Goal: Information Seeking & Learning: Learn about a topic

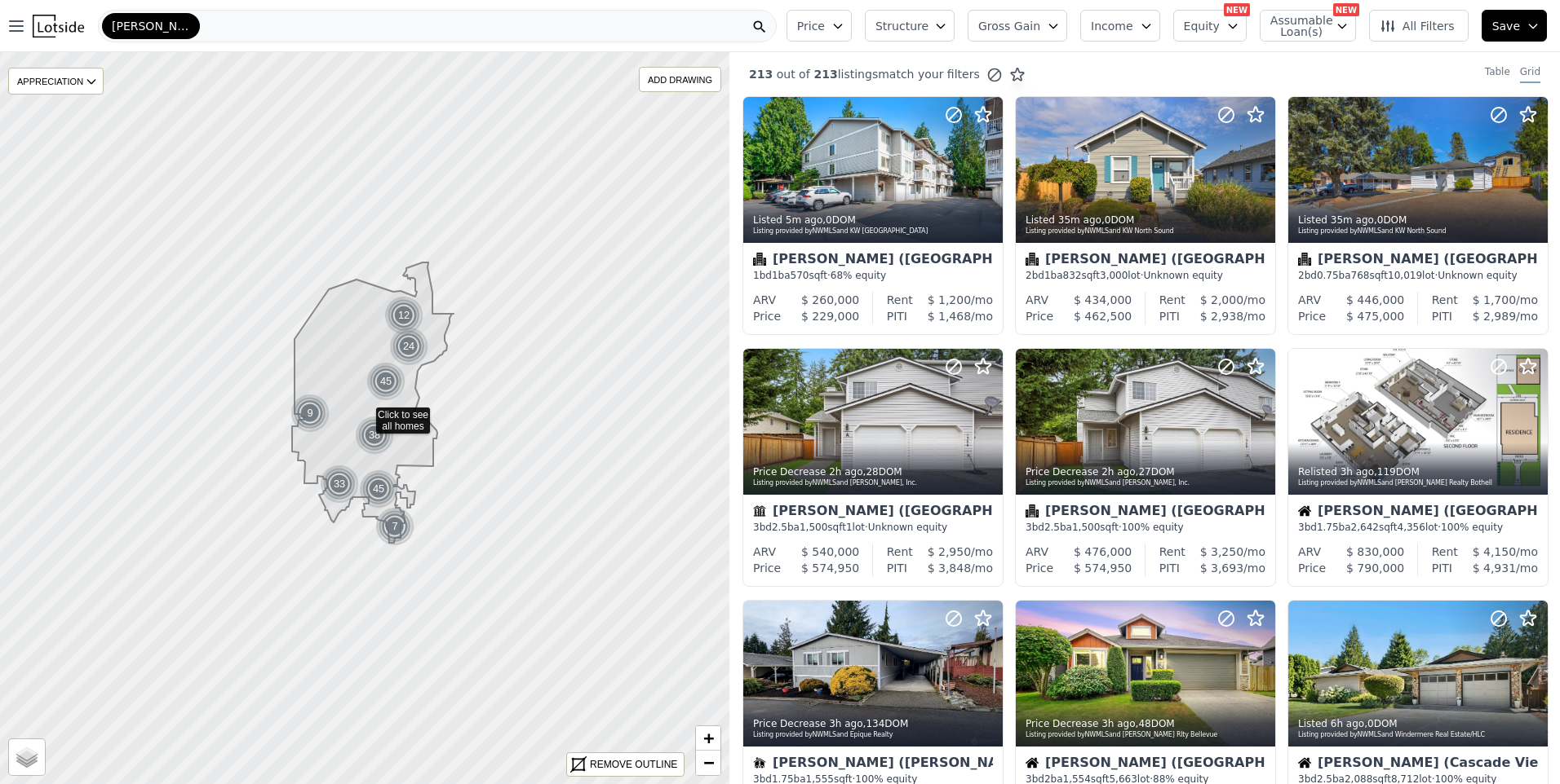
click at [390, 25] on div "[PERSON_NAME]" at bounding box center [437, 25] width 679 height 33
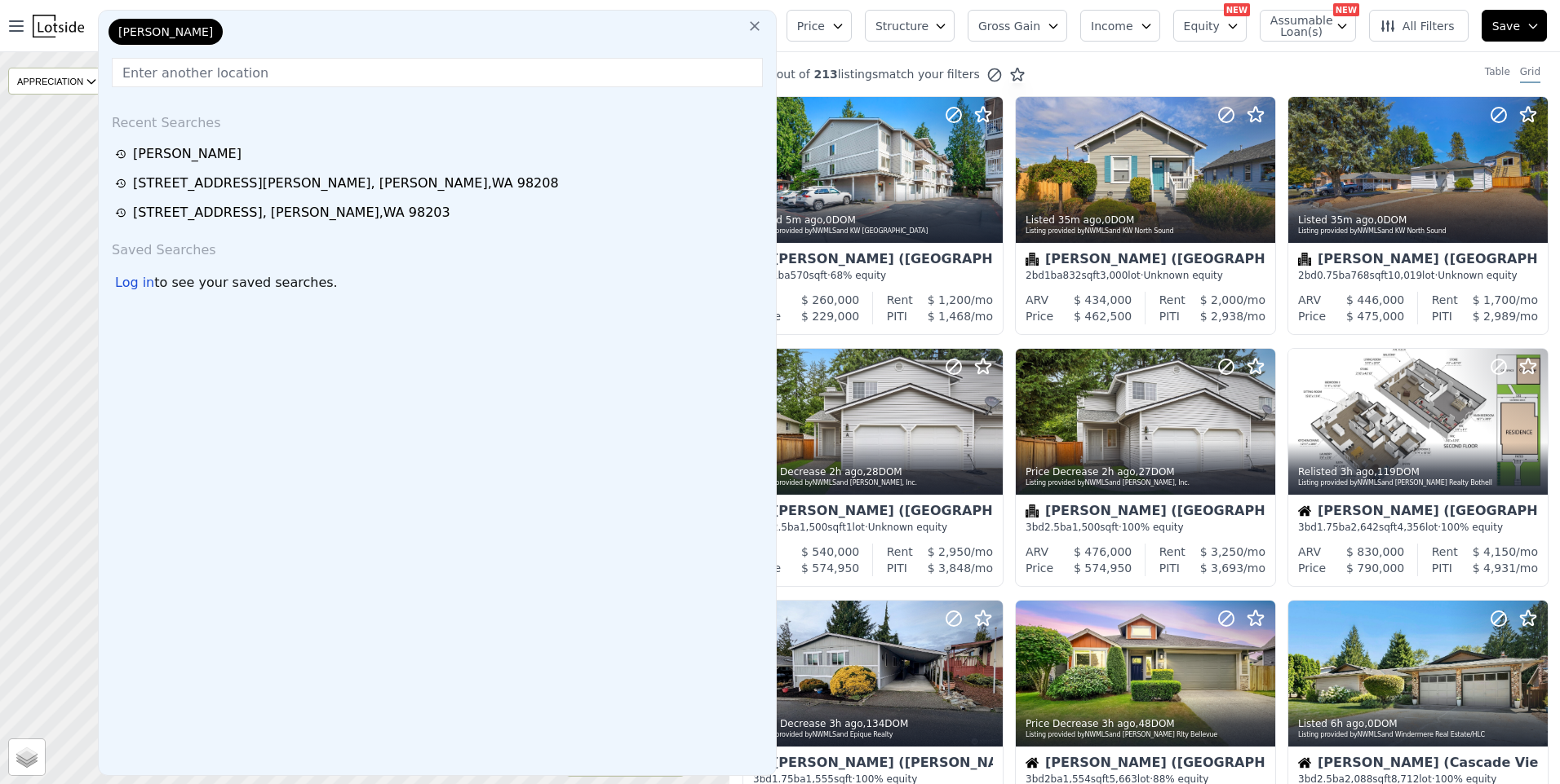
drag, startPoint x: 198, startPoint y: 75, endPoint x: 239, endPoint y: 156, distance: 90.8
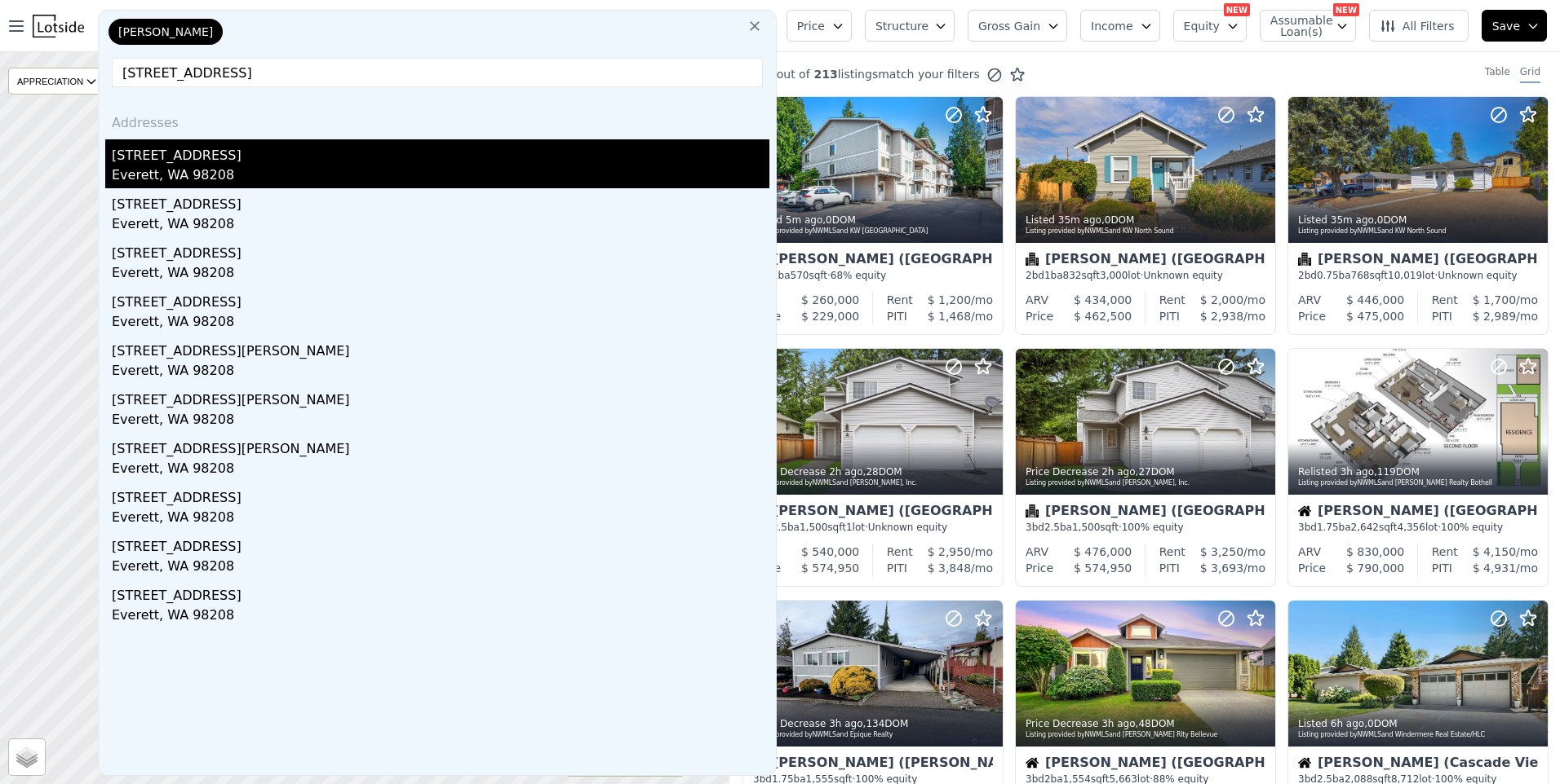
type input "[STREET_ADDRESS]"
click at [171, 169] on div "Everett, WA 98208" at bounding box center [440, 176] width 658 height 23
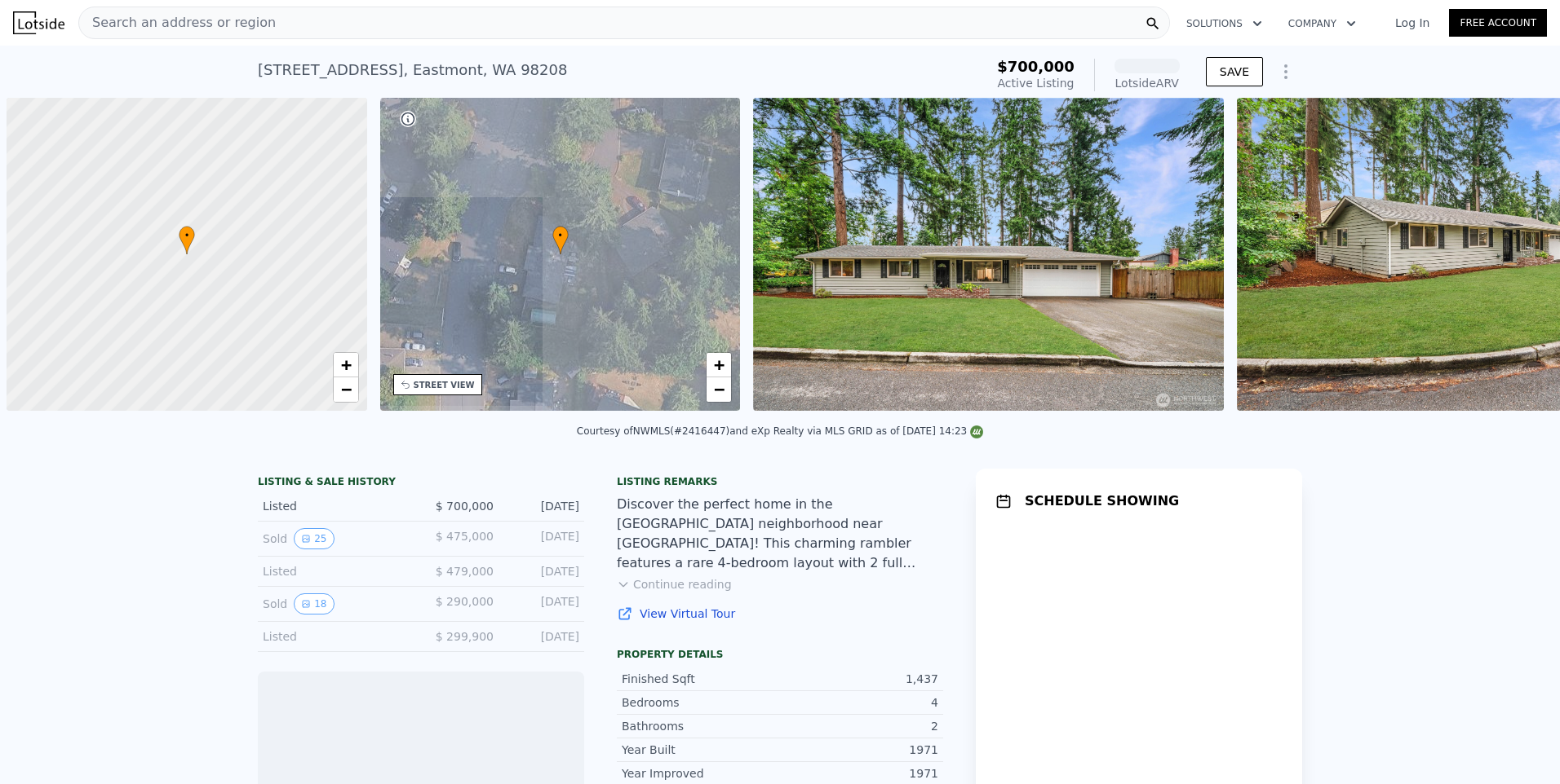
scroll to position [0, 7]
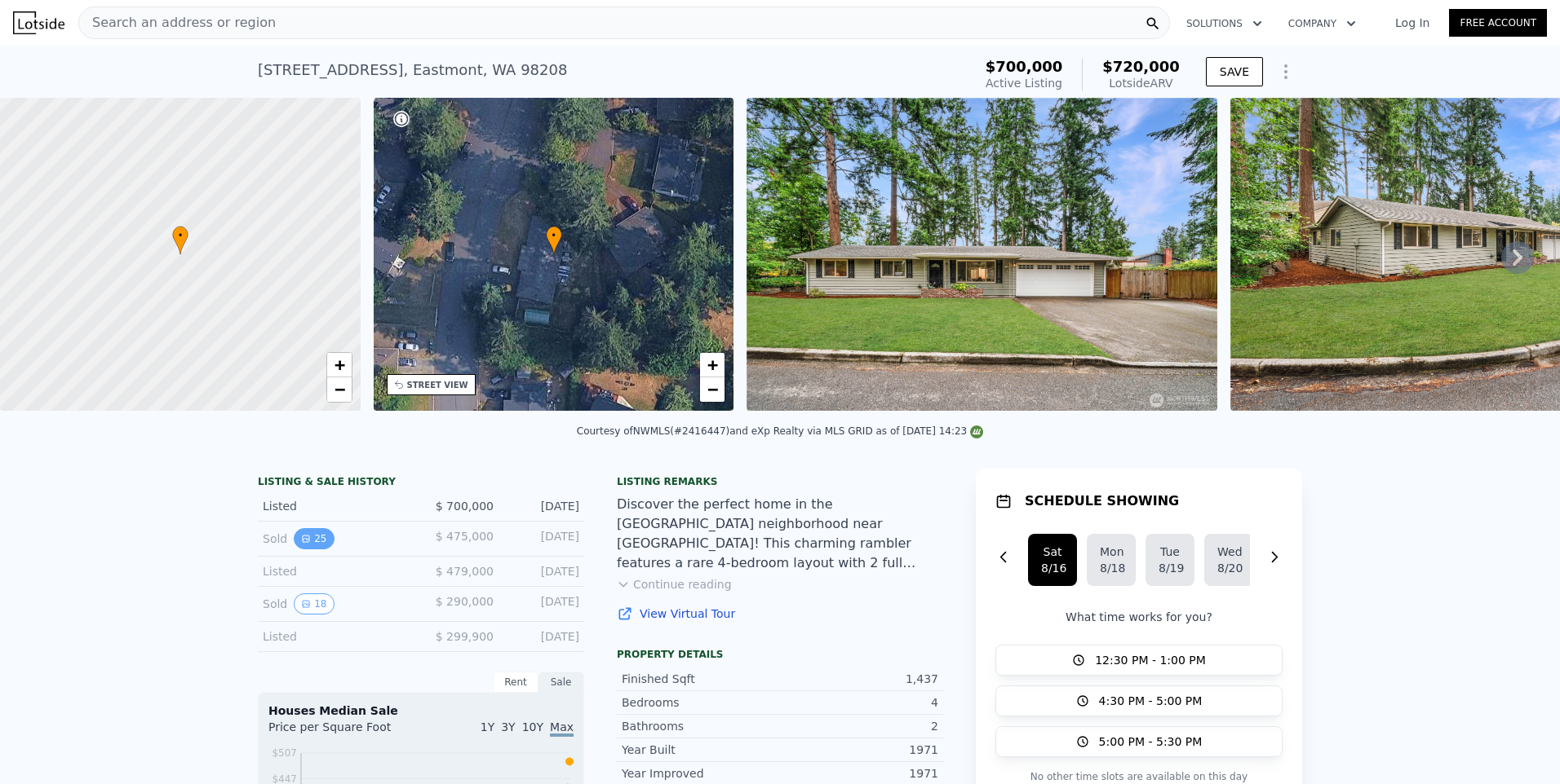
click at [312, 550] on button "25" at bounding box center [313, 539] width 40 height 21
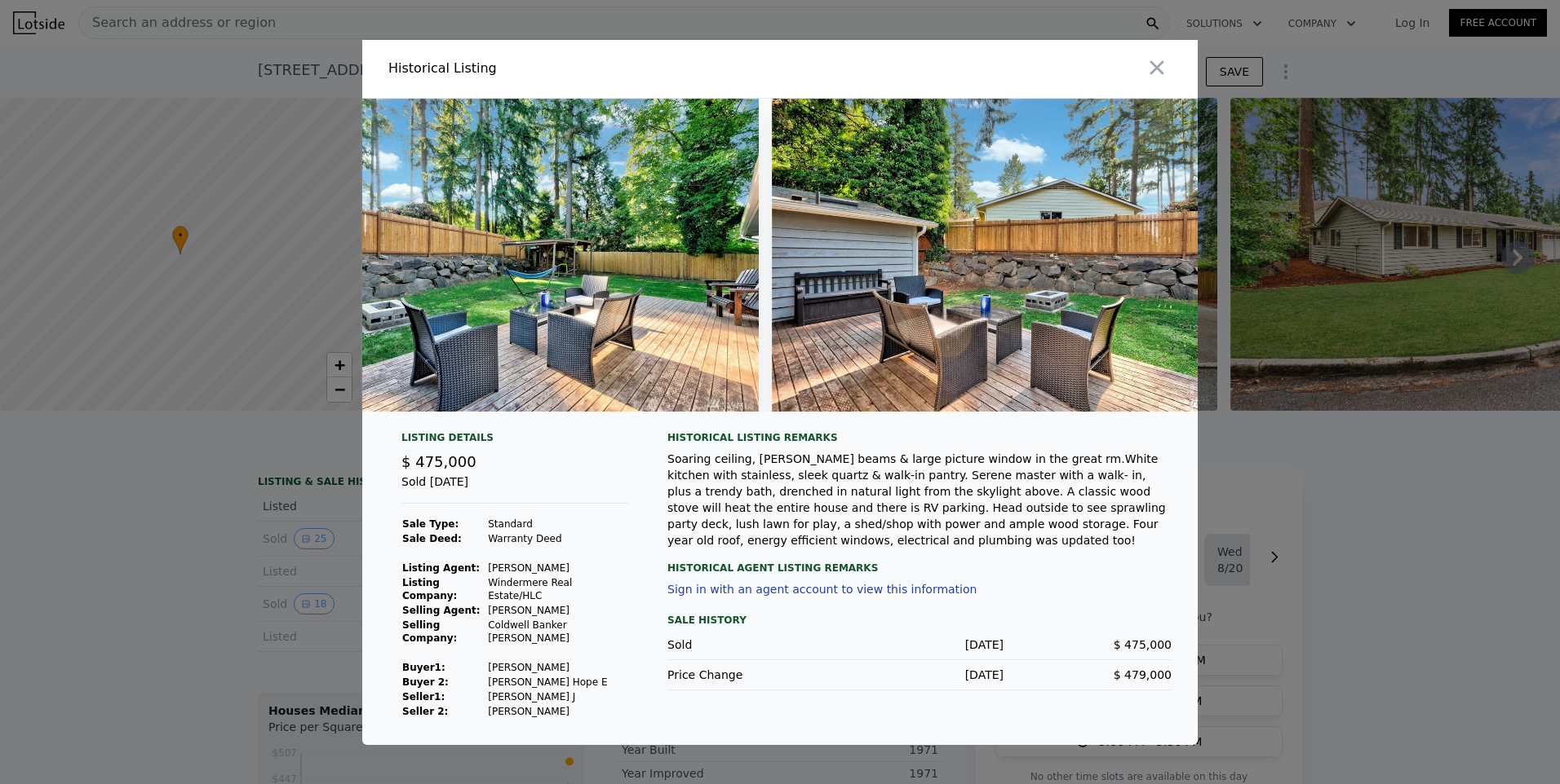
scroll to position [0, 8040]
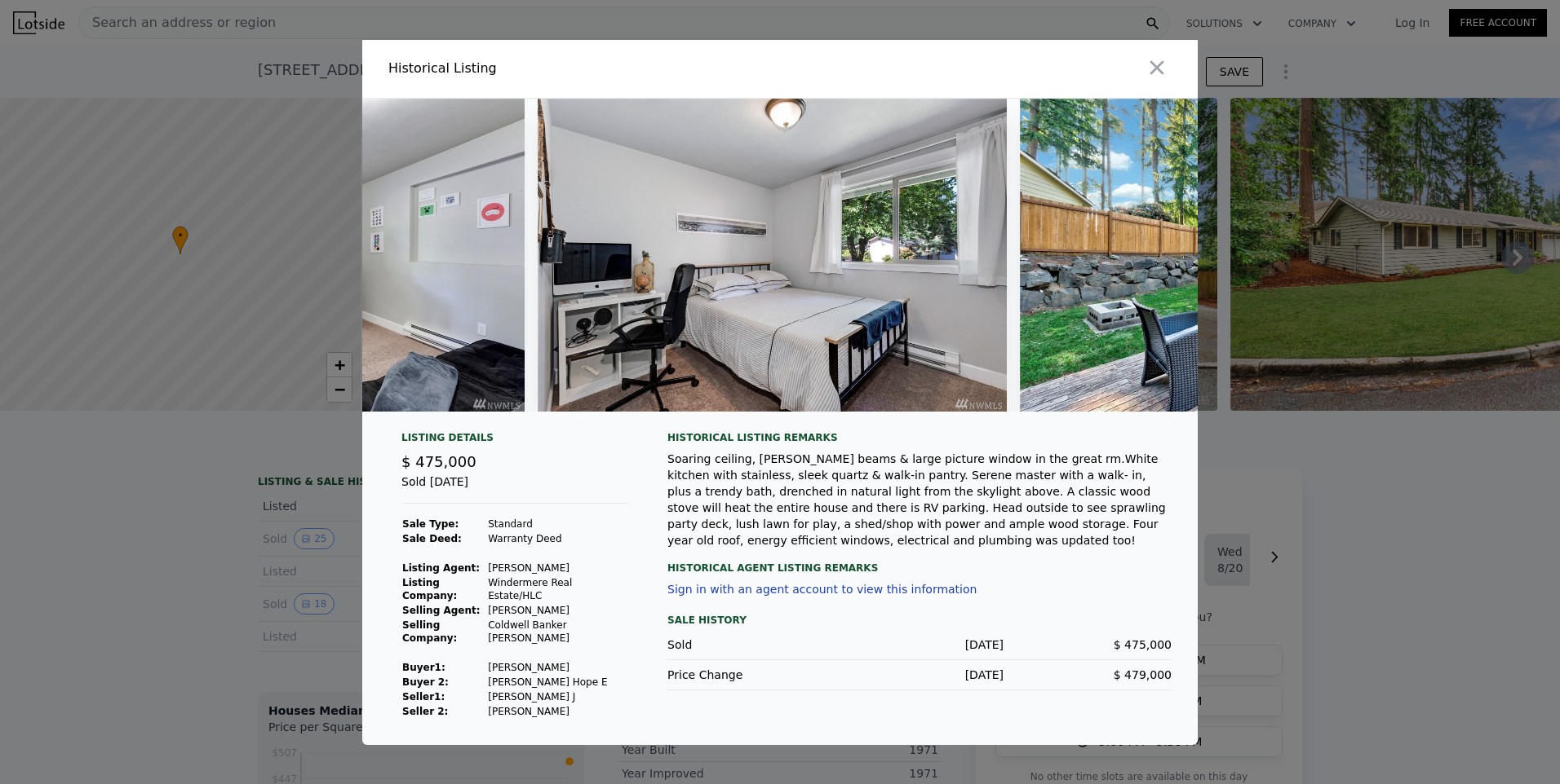
click at [847, 411] on div at bounding box center [780, 256] width 835 height 313
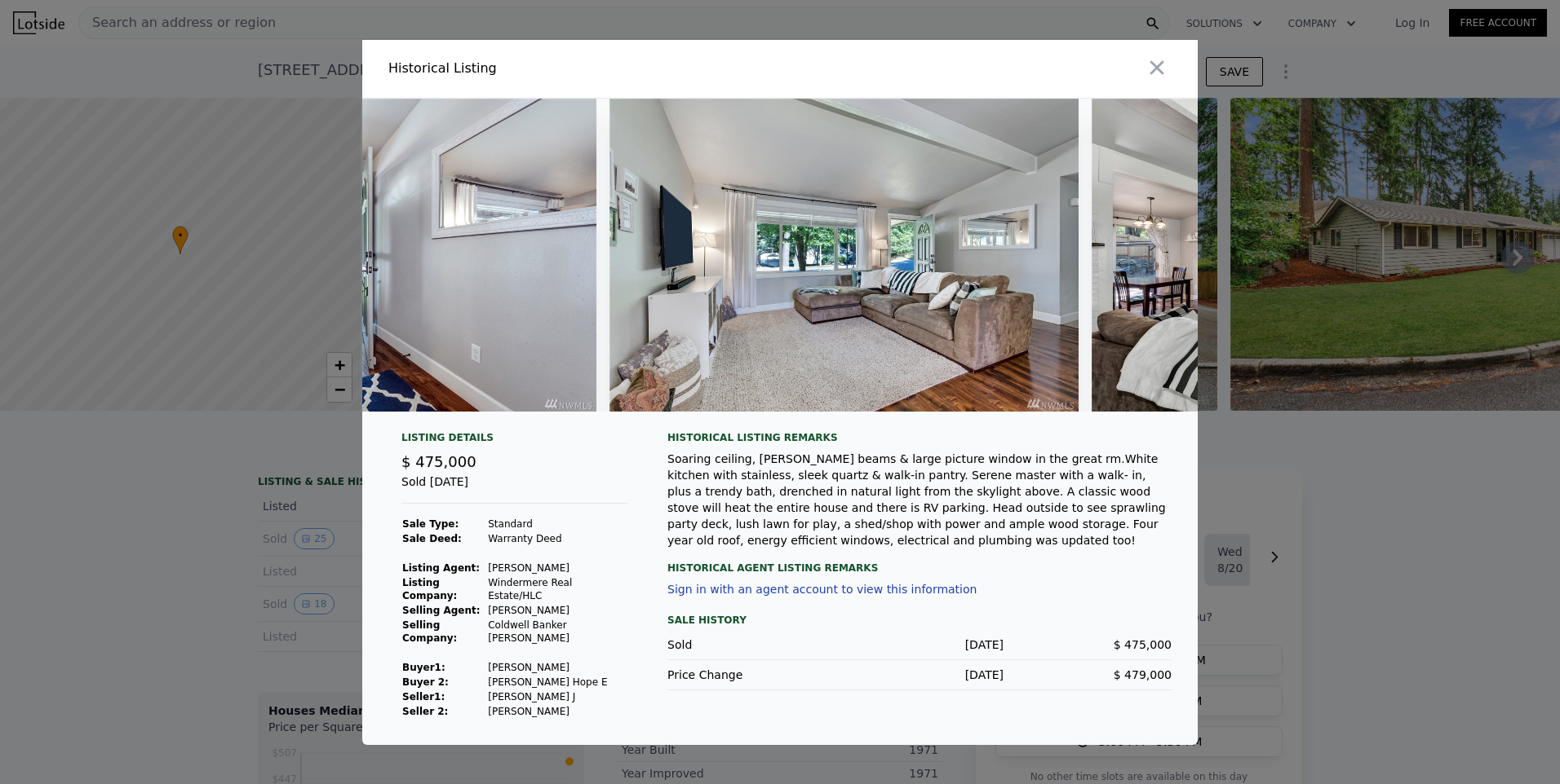
scroll to position [0, 0]
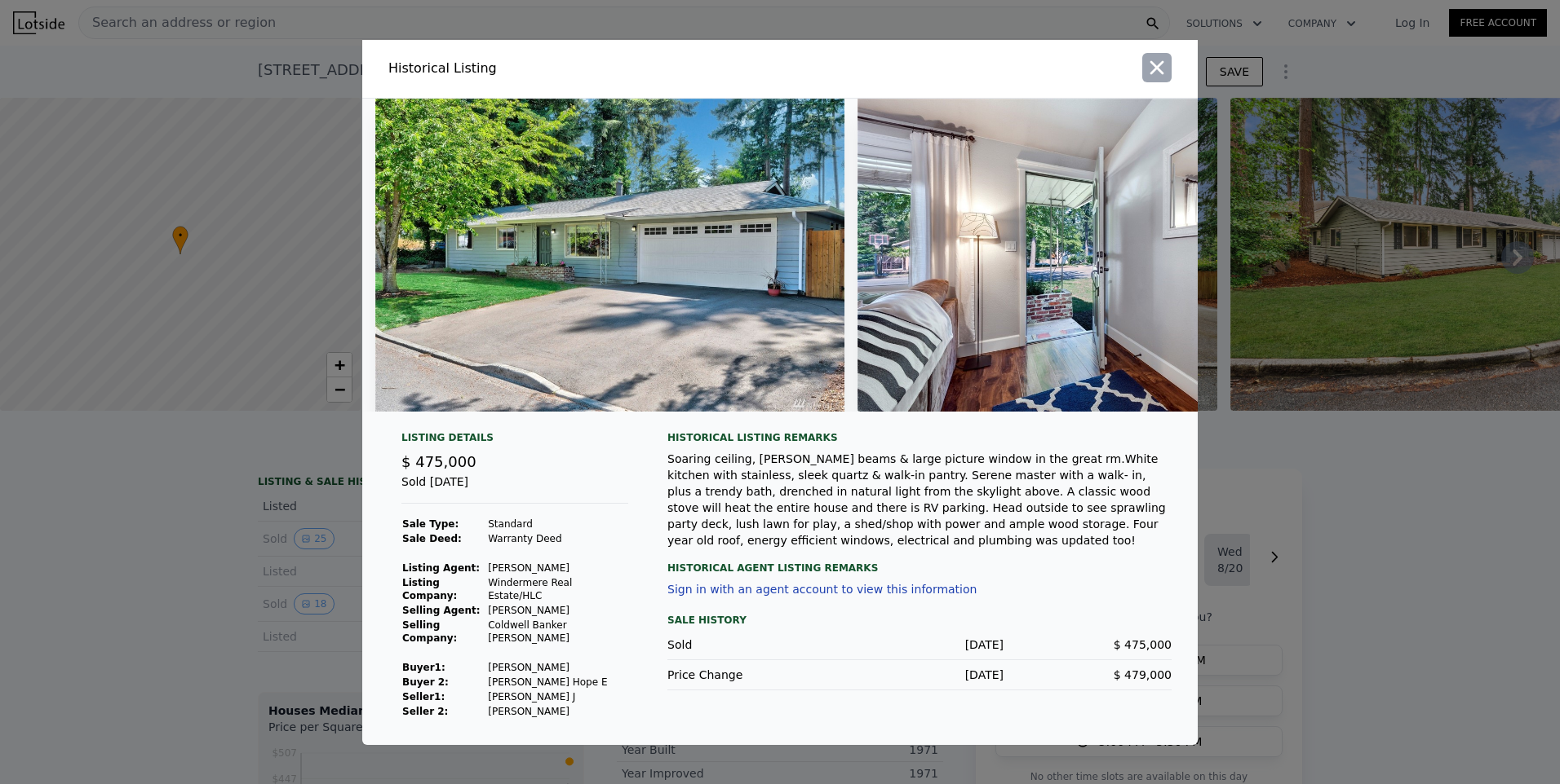
click at [1152, 74] on icon "button" at bounding box center [1156, 68] width 23 height 23
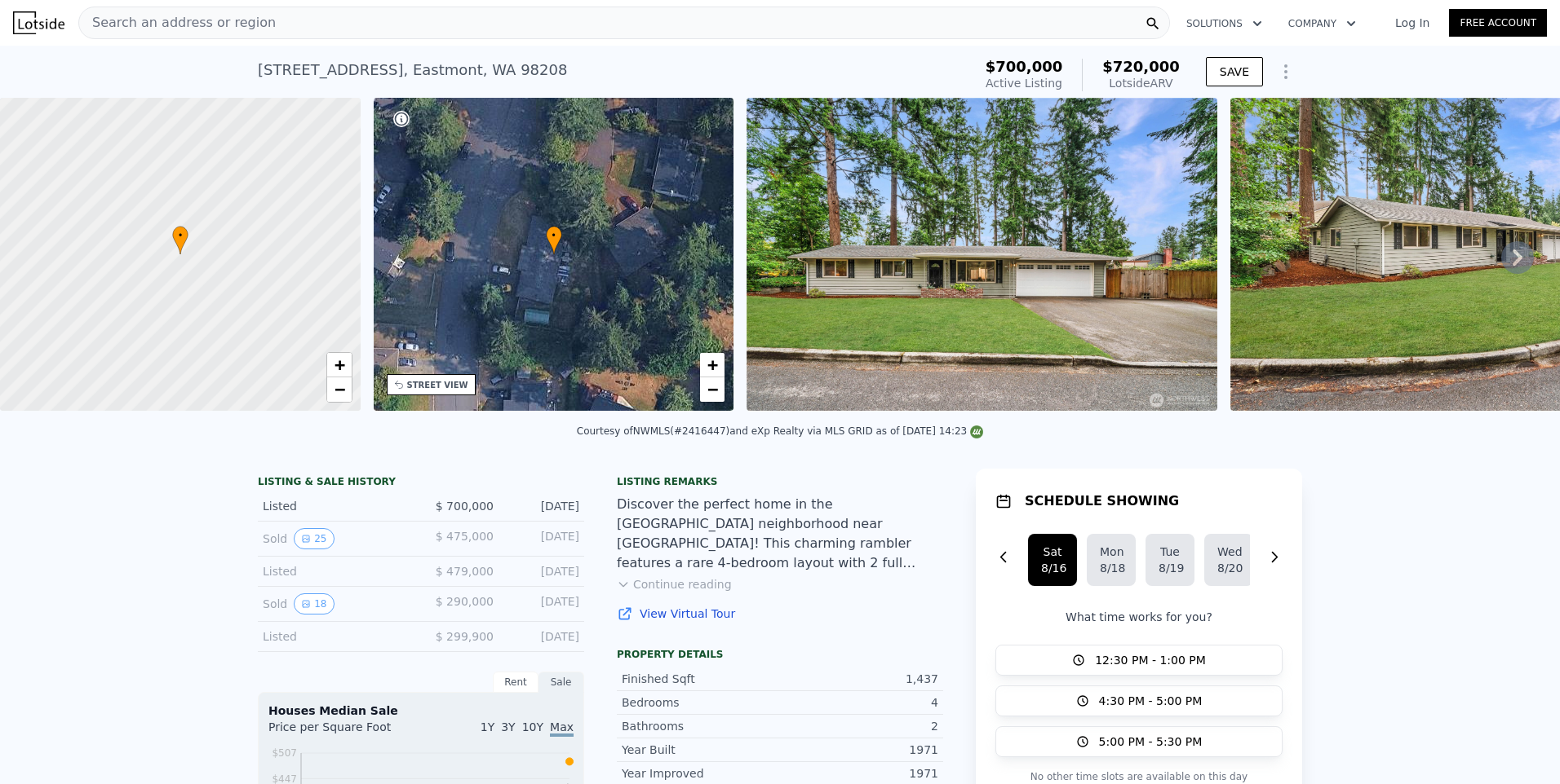
click at [893, 208] on img at bounding box center [981, 255] width 470 height 313
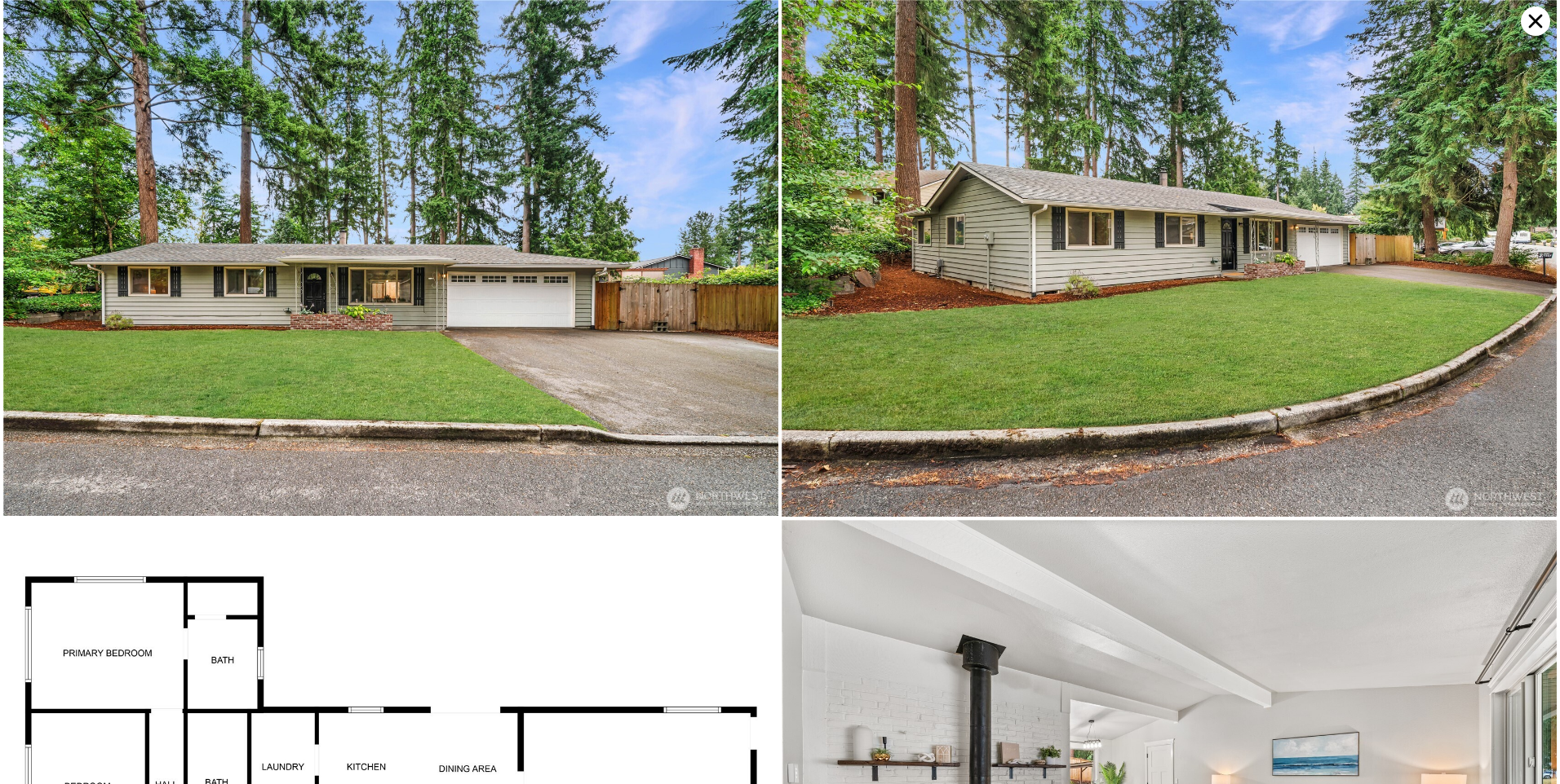
click at [576, 297] on img at bounding box center [390, 258] width 775 height 516
click at [700, 252] on img at bounding box center [390, 258] width 775 height 516
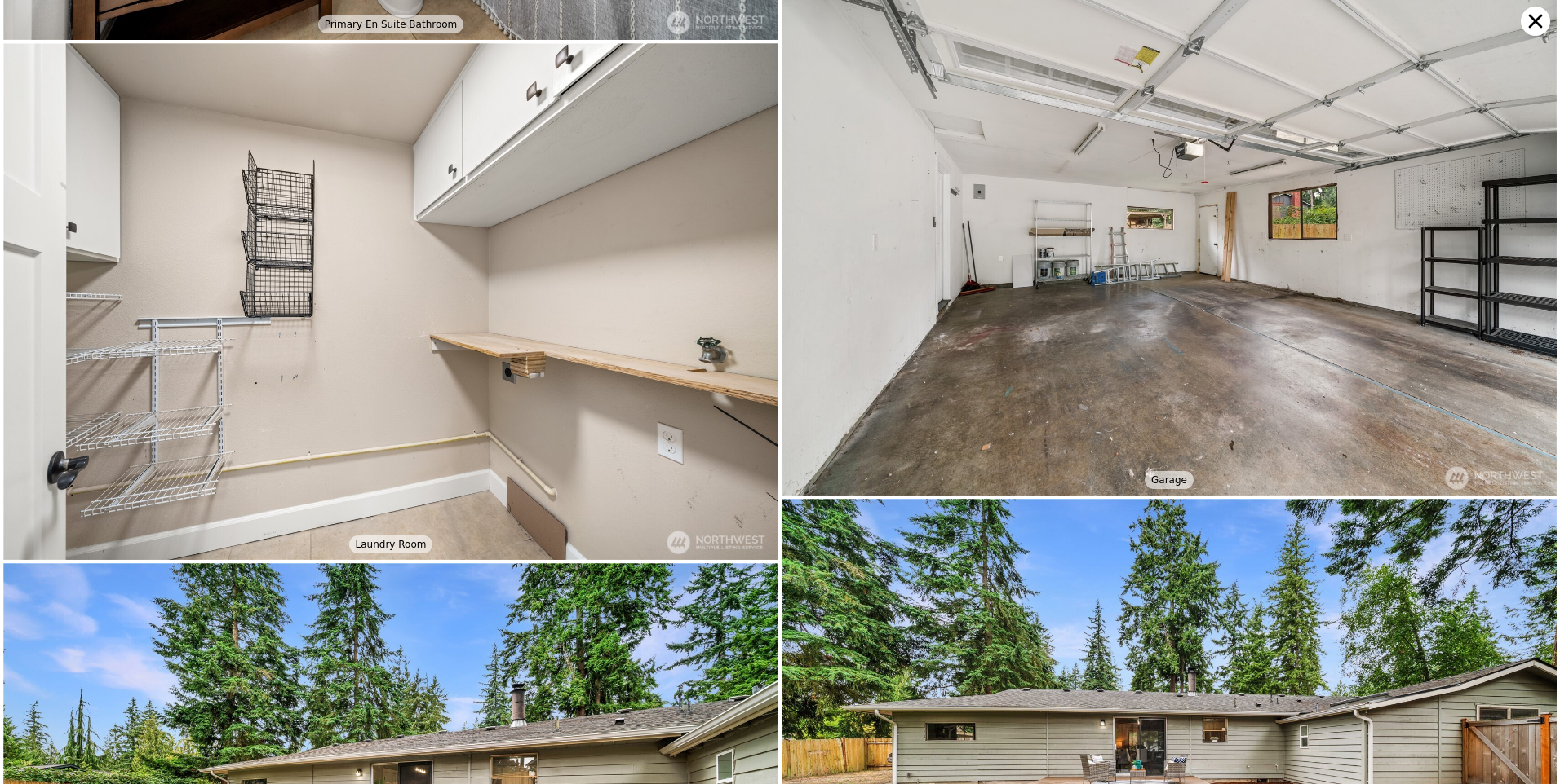
scroll to position [5736, 0]
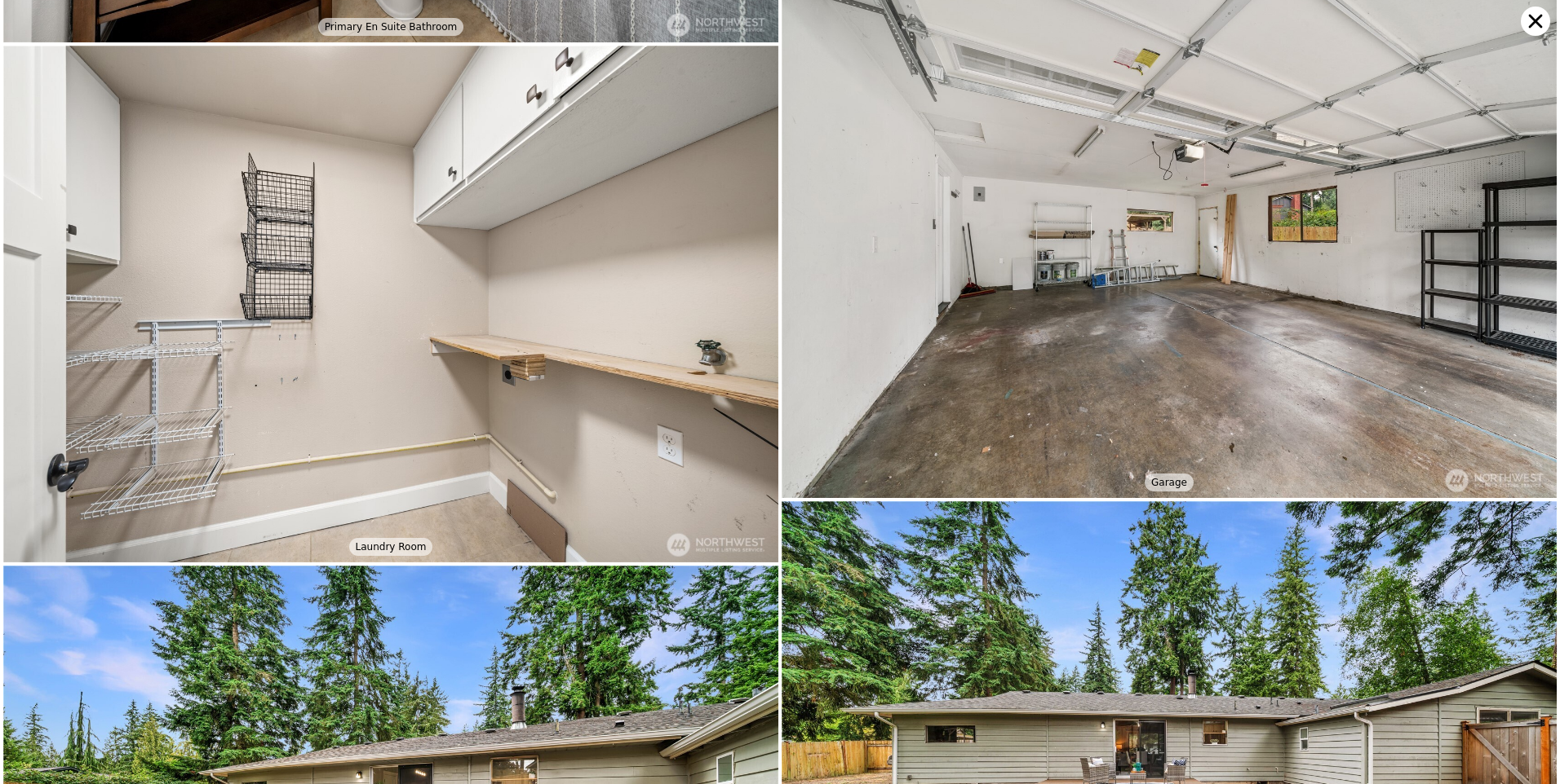
click at [1530, 18] on icon at bounding box center [1535, 21] width 29 height 29
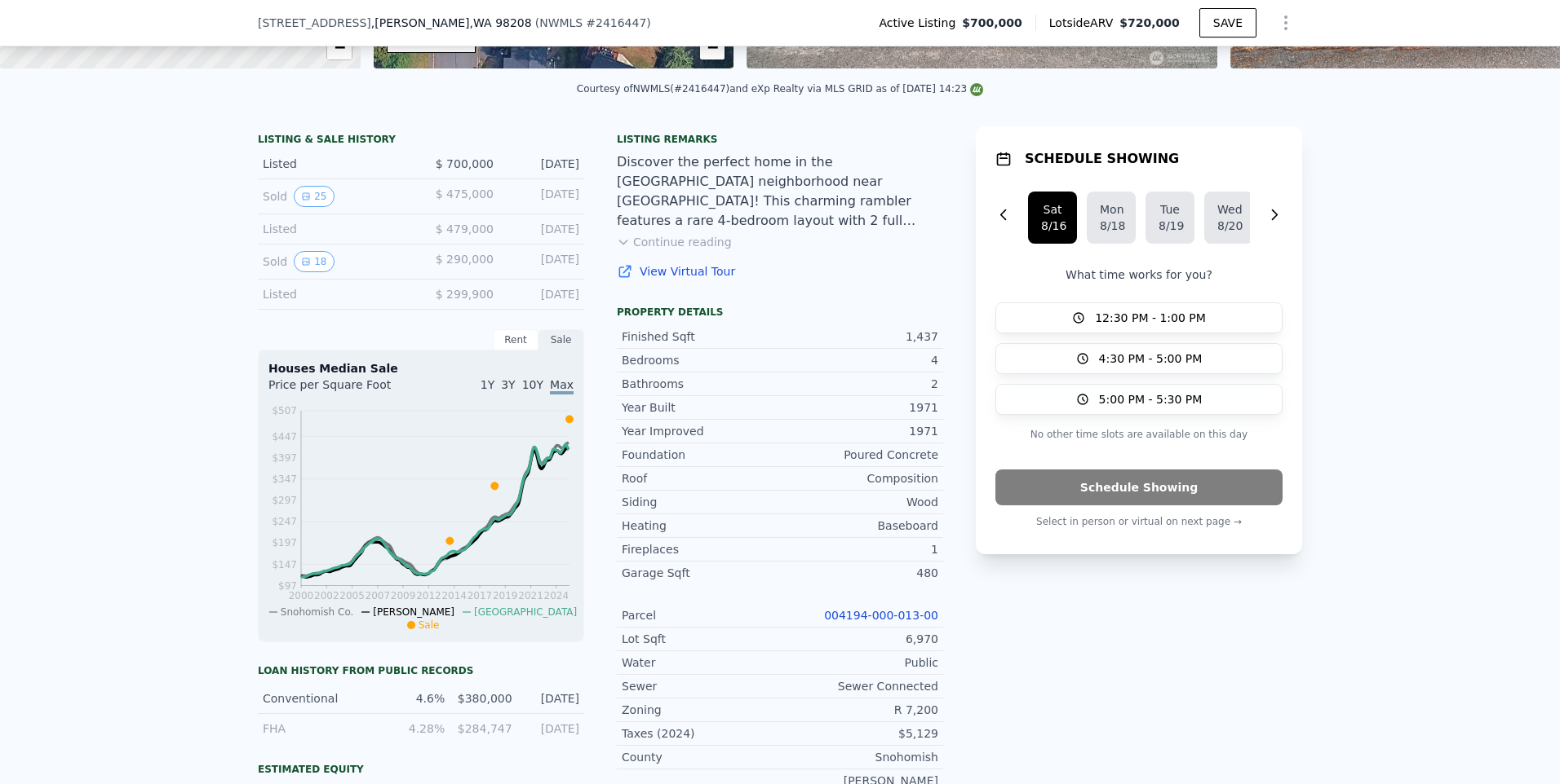
scroll to position [330, 0]
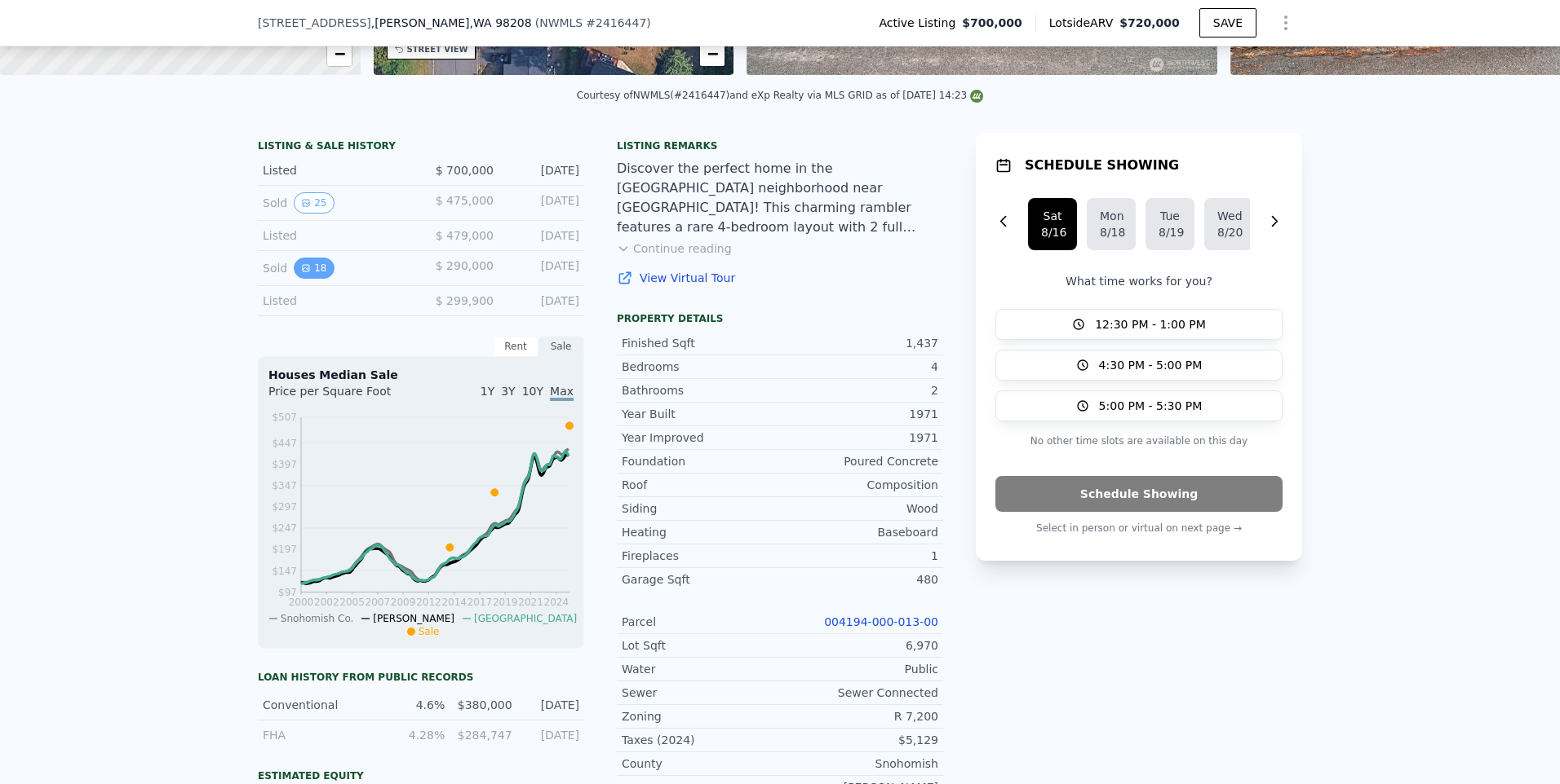
click at [304, 277] on button "18" at bounding box center [313, 268] width 40 height 21
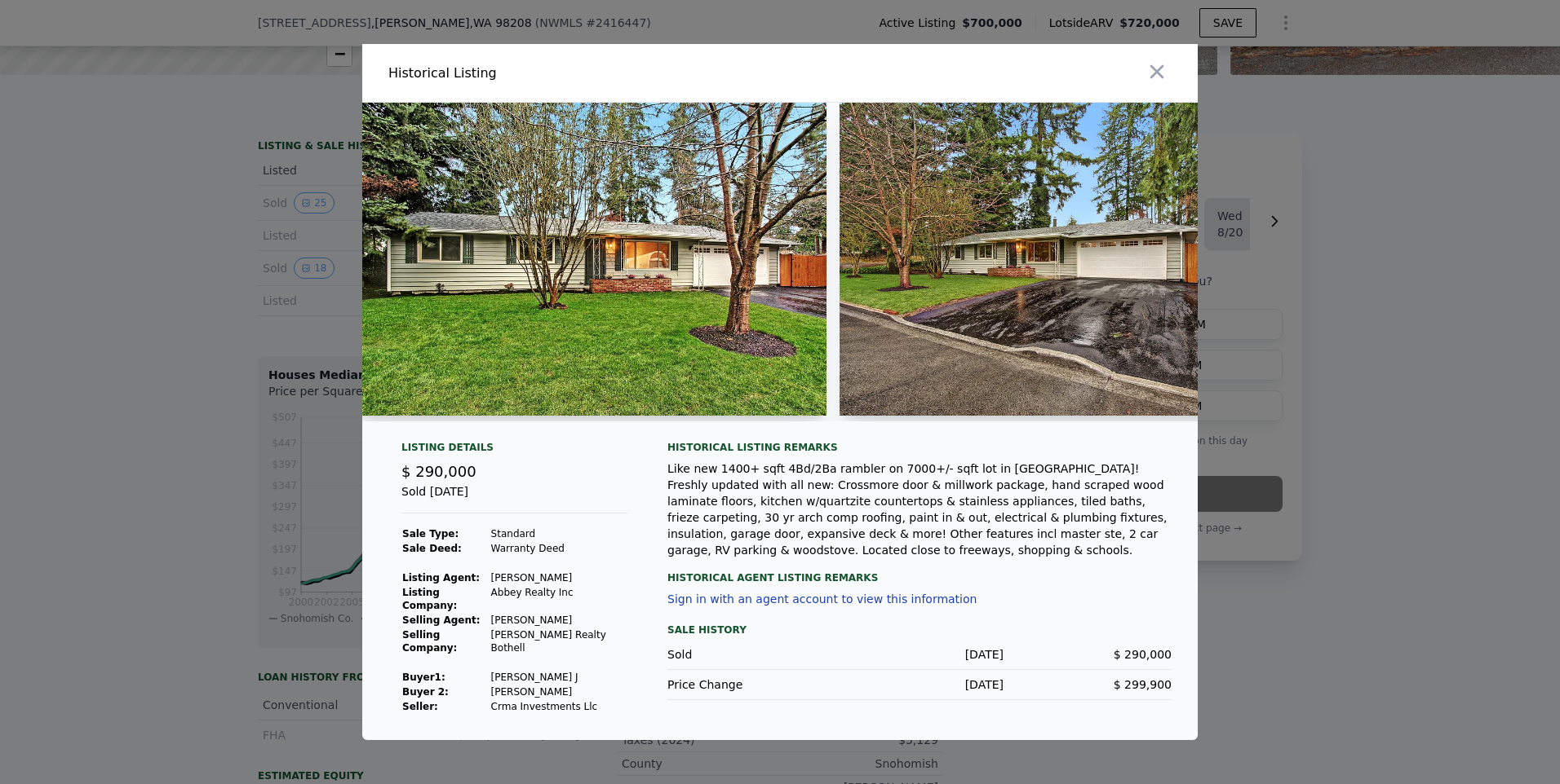
scroll to position [0, 0]
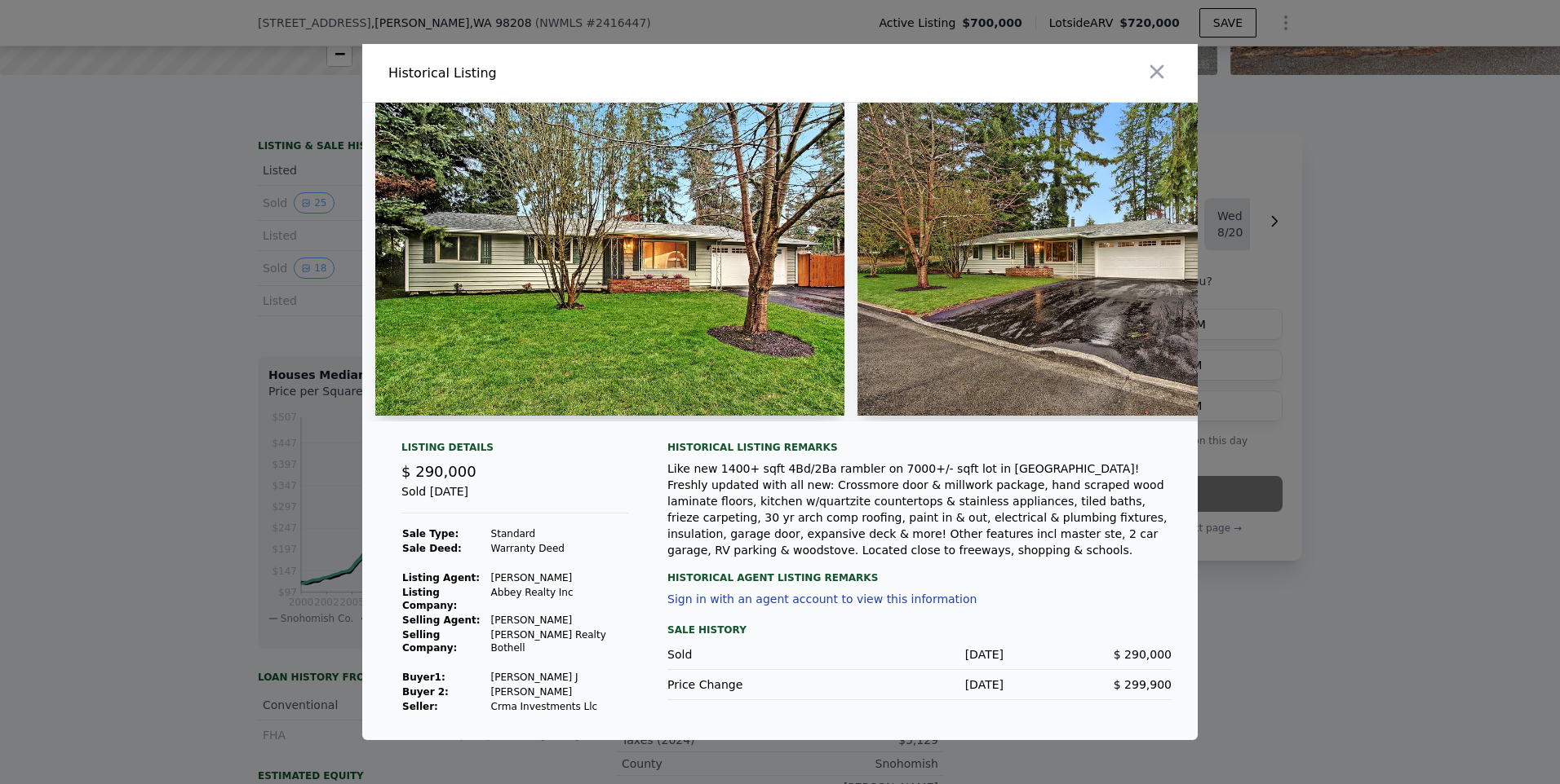
click at [97, 164] on div at bounding box center [780, 392] width 1560 height 784
